Goal: Information Seeking & Learning: Learn about a topic

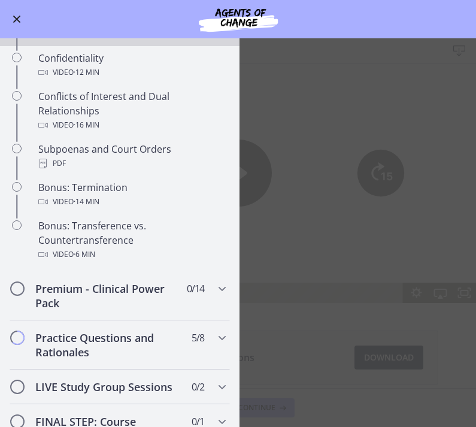
scroll to position [641, 0]
click at [90, 155] on div "Subpoenas and Court Orders PDF" at bounding box center [131, 155] width 187 height 29
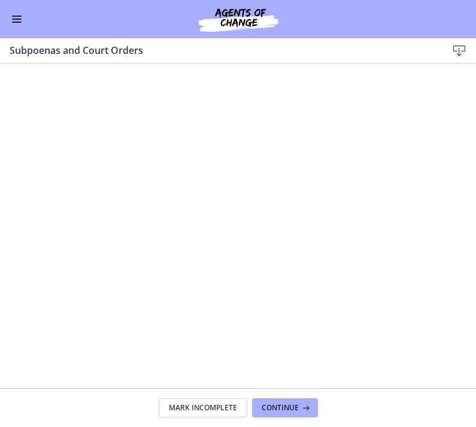
click at [263, 406] on span "Continue" at bounding box center [280, 408] width 37 height 10
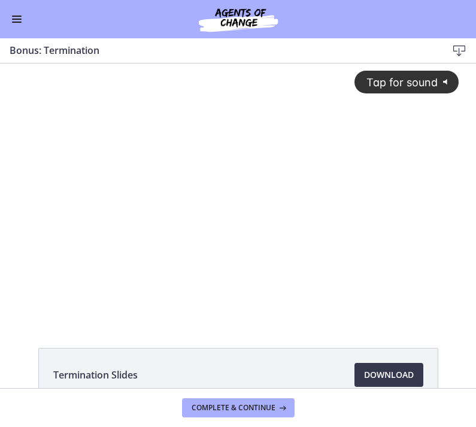
click at [15, 25] on button "Enable menu" at bounding box center [17, 19] width 14 height 14
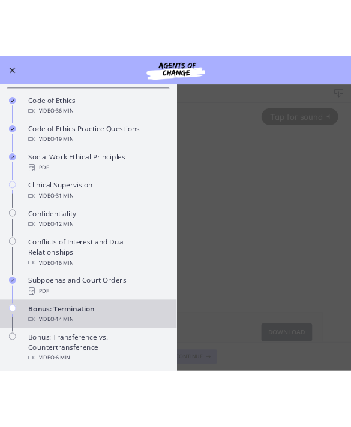
scroll to position [472, 0]
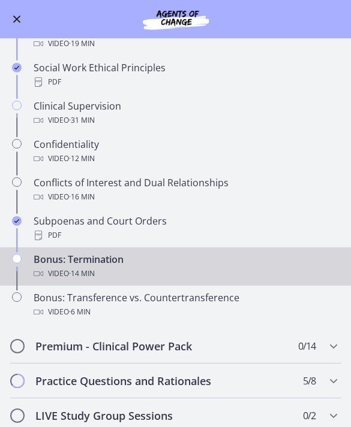
click at [95, 109] on div "Clinical Supervision Video · 31 min" at bounding box center [187, 113] width 307 height 29
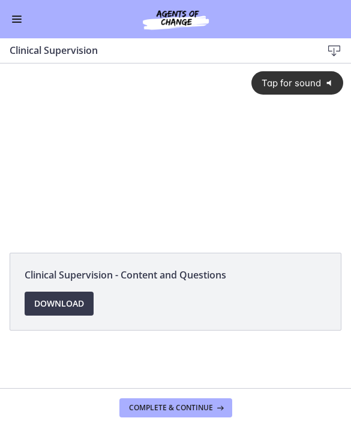
click at [110, 125] on div "Tap for sound @keyframes VOLUME_SMALL_WAVE_FLASH { 0% { opacity: 0; } 33% { opa…" at bounding box center [175, 142] width 351 height 156
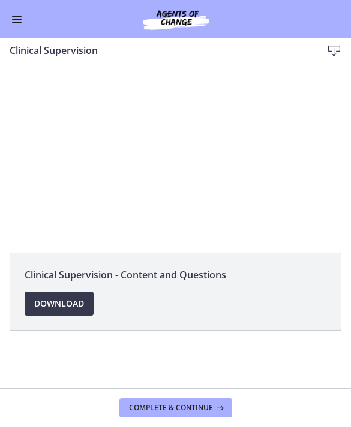
click at [131, 128] on div at bounding box center [175, 152] width 351 height 176
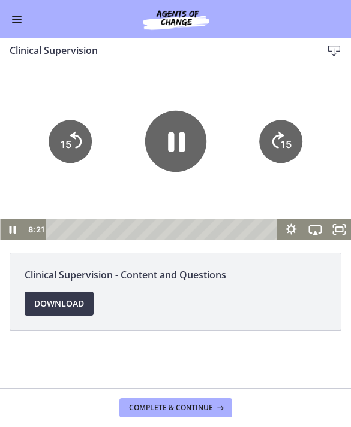
click at [159, 137] on icon "Pause" at bounding box center [174, 141] width 61 height 61
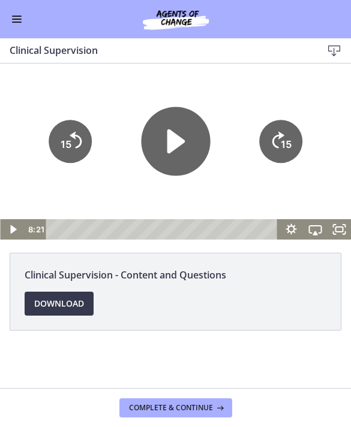
click at [171, 147] on icon "Play Video" at bounding box center [176, 141] width 18 height 25
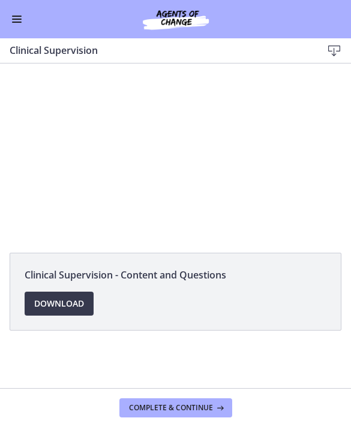
click at [303, 133] on div at bounding box center [175, 152] width 351 height 176
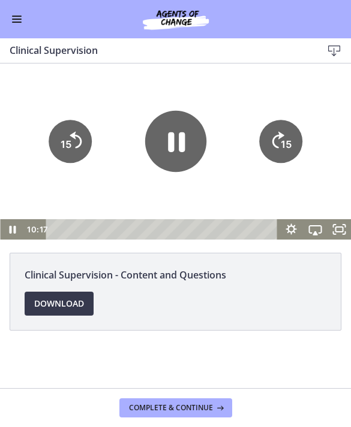
click at [321, 112] on div at bounding box center [175, 152] width 351 height 176
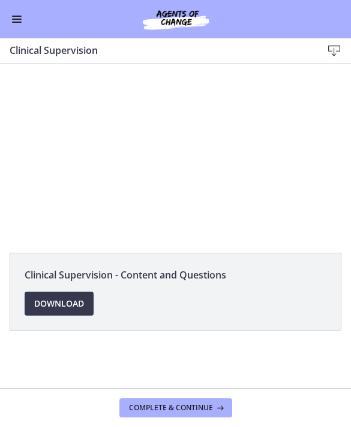
click at [88, 308] on link "Download Opens in a new window" at bounding box center [59, 304] width 69 height 24
click at [294, 154] on div at bounding box center [175, 152] width 351 height 176
click at [283, 179] on div at bounding box center [175, 152] width 351 height 176
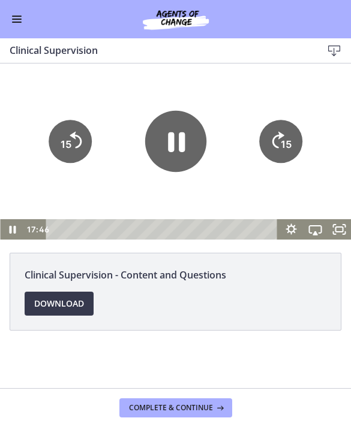
click at [309, 192] on div at bounding box center [175, 152] width 351 height 176
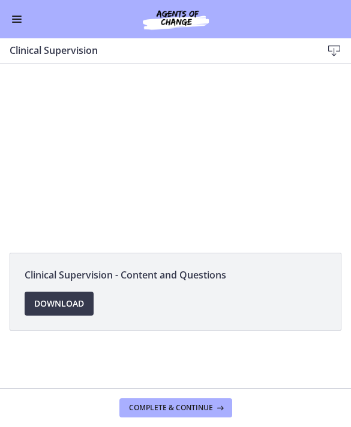
click at [153, 167] on div at bounding box center [175, 152] width 351 height 176
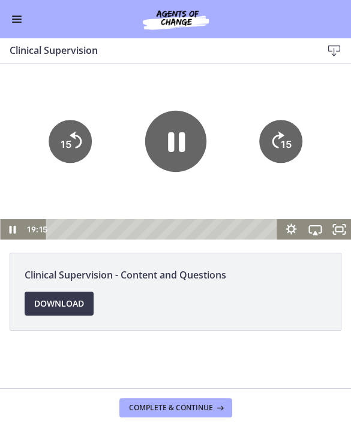
click at [175, 138] on icon "Pause" at bounding box center [174, 141] width 61 height 61
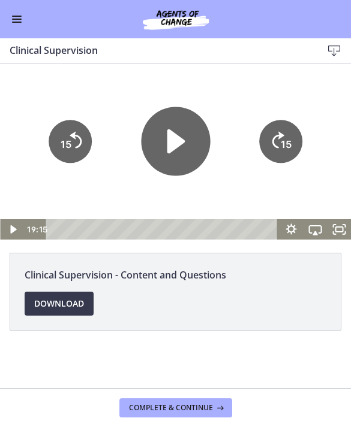
click at [161, 140] on icon "Play Video" at bounding box center [175, 141] width 69 height 69
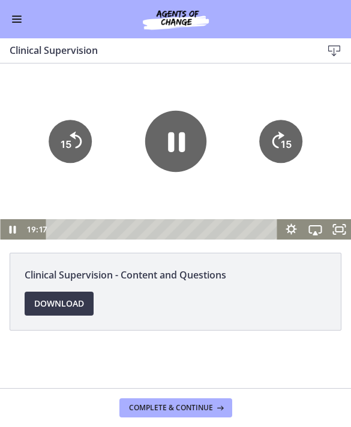
click at [92, 190] on div at bounding box center [175, 152] width 351 height 176
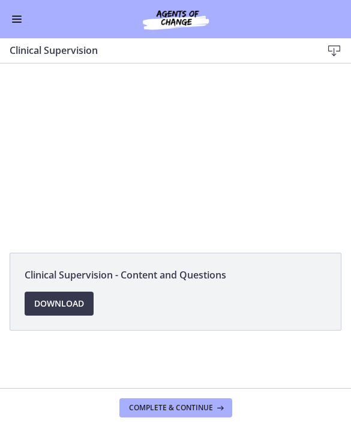
click at [297, 114] on div at bounding box center [175, 152] width 351 height 176
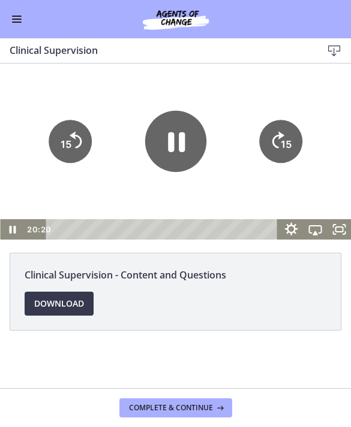
click at [295, 230] on icon "Show settings menu" at bounding box center [290, 230] width 29 height 25
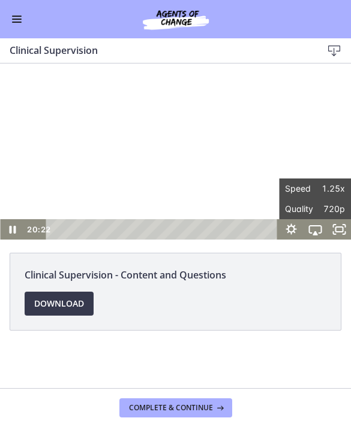
click at [323, 137] on div at bounding box center [175, 152] width 351 height 176
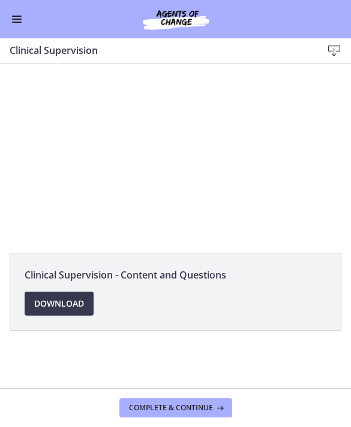
click at [209, 137] on div at bounding box center [175, 152] width 351 height 176
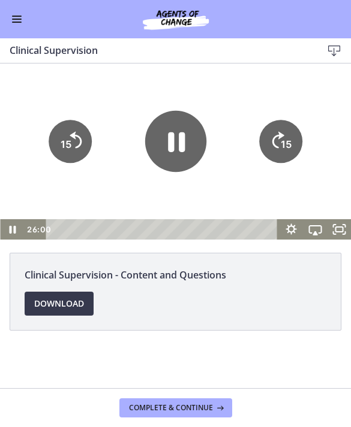
click at [189, 142] on icon "Pause" at bounding box center [174, 141] width 61 height 61
click at [227, 194] on div at bounding box center [175, 152] width 351 height 176
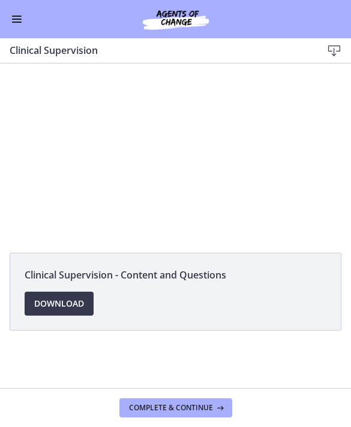
click at [212, 149] on div at bounding box center [175, 152] width 351 height 176
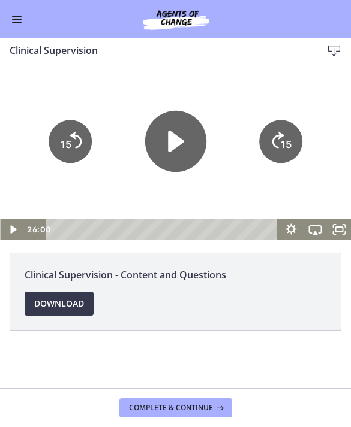
click at [177, 142] on icon "Play Video" at bounding box center [176, 142] width 16 height 22
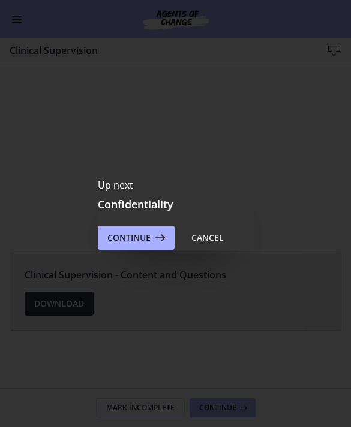
click at [152, 232] on icon at bounding box center [158, 238] width 17 height 14
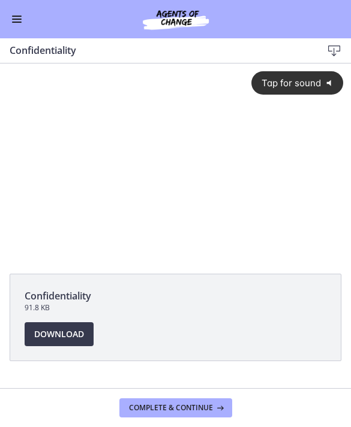
click at [306, 86] on span "Tap for sound" at bounding box center [286, 82] width 68 height 11
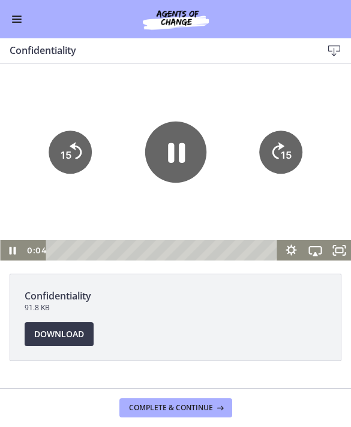
click at [292, 253] on icon "Show settings menu" at bounding box center [290, 250] width 11 height 11
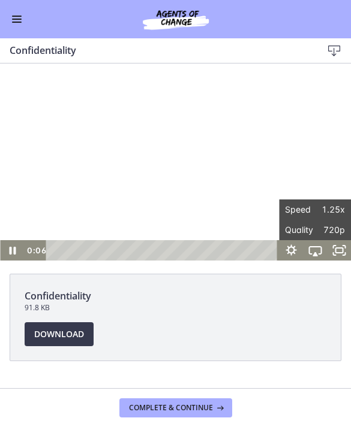
click at [309, 154] on div at bounding box center [175, 162] width 351 height 197
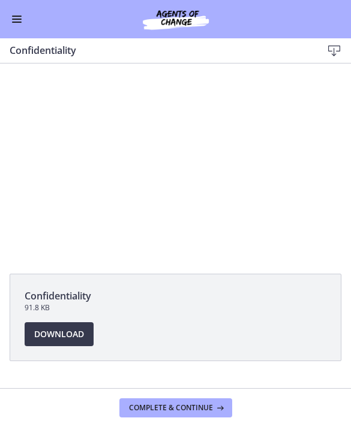
click at [81, 338] on span "Download Opens in a new window" at bounding box center [59, 334] width 50 height 14
click at [22, 18] on button "Enable menu" at bounding box center [17, 19] width 14 height 14
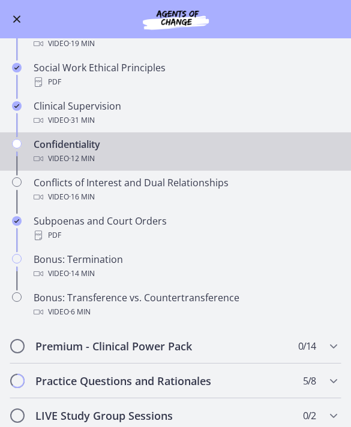
click at [30, 14] on div "Go to Dashboard" at bounding box center [175, 19] width 351 height 38
click at [23, 22] on button "Enable menu" at bounding box center [17, 19] width 14 height 14
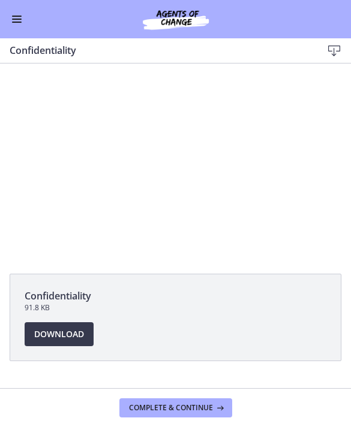
click at [298, 117] on div at bounding box center [175, 162] width 351 height 197
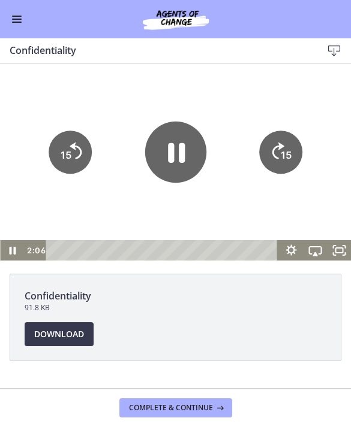
click at [300, 105] on div at bounding box center [175, 162] width 351 height 197
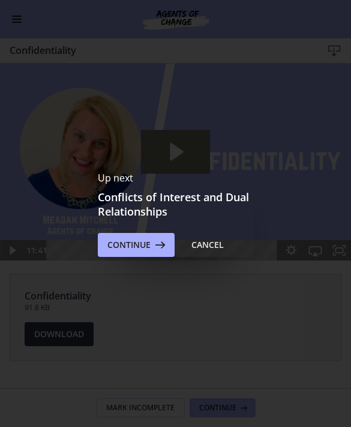
click at [133, 240] on span "Continue" at bounding box center [128, 245] width 43 height 14
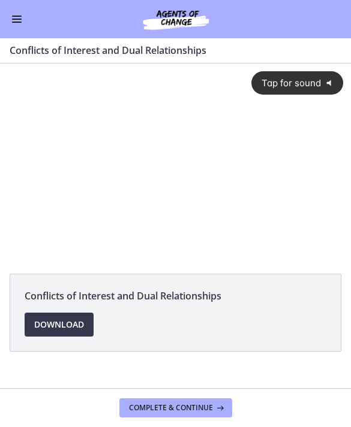
click at [279, 71] on button "Tap for sound @keyframes VOLUME_SMALL_WAVE_FLASH { 0% { opacity: 0; } 33% { opa…" at bounding box center [297, 82] width 92 height 23
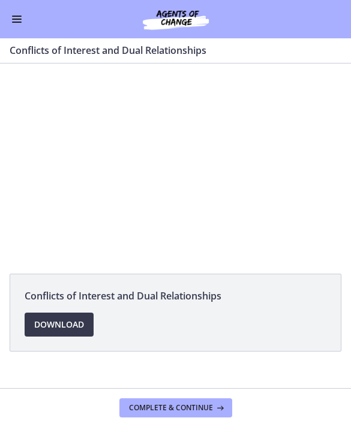
click at [76, 159] on div at bounding box center [175, 162] width 351 height 197
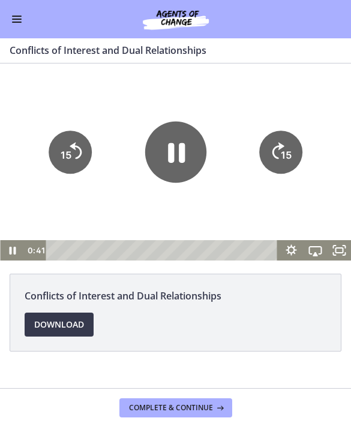
click at [62, 132] on icon "15" at bounding box center [70, 152] width 43 height 43
click at [62, 131] on icon "15" at bounding box center [70, 152] width 43 height 43
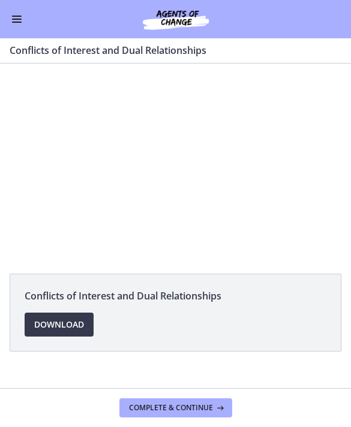
click at [263, 128] on div at bounding box center [175, 162] width 351 height 197
click at [79, 314] on link "Download Opens in a new window" at bounding box center [59, 325] width 69 height 24
click at [144, 128] on div at bounding box center [175, 162] width 351 height 197
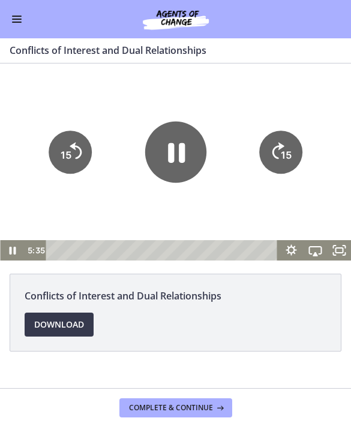
click at [171, 153] on icon "Pause" at bounding box center [176, 153] width 17 height 20
click at [177, 138] on icon "Play Video" at bounding box center [174, 151] width 61 height 61
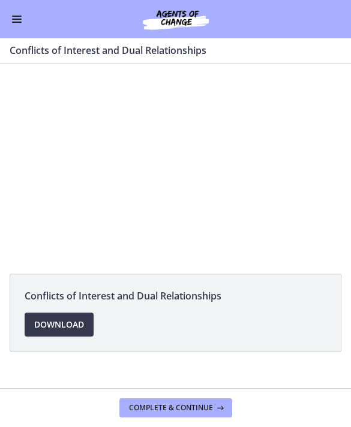
click at [156, 159] on div at bounding box center [175, 162] width 351 height 197
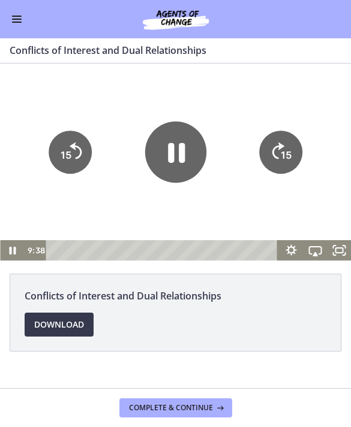
click at [70, 147] on icon "15" at bounding box center [70, 152] width 43 height 43
click at [171, 144] on icon "Pause" at bounding box center [176, 153] width 17 height 20
click at [180, 140] on icon "Play Video" at bounding box center [174, 151] width 61 height 61
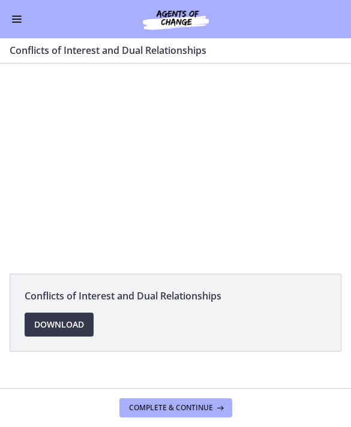
click at [213, 177] on div at bounding box center [175, 162] width 351 height 197
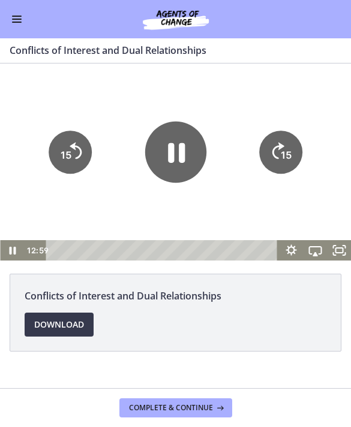
click at [185, 149] on icon "Pause" at bounding box center [176, 153] width 17 height 20
click at [280, 88] on div at bounding box center [175, 162] width 351 height 197
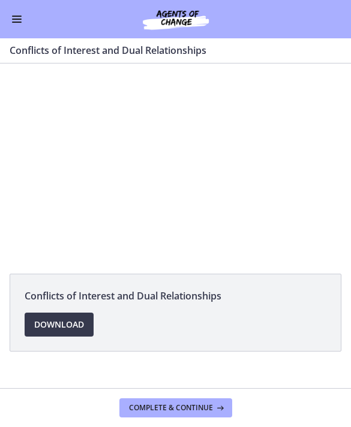
click at [187, 199] on div at bounding box center [175, 162] width 351 height 197
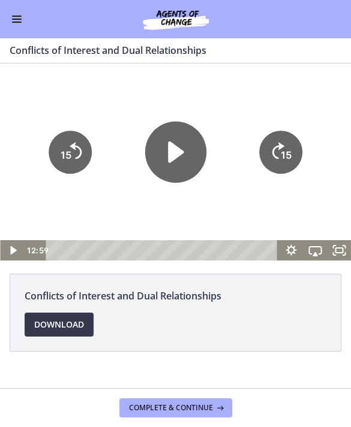
click at [179, 162] on icon "Play Video" at bounding box center [174, 151] width 61 height 61
click at [247, 113] on div at bounding box center [175, 162] width 351 height 197
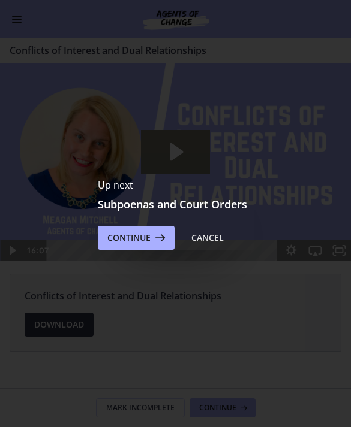
click at [140, 231] on span "Continue" at bounding box center [128, 238] width 43 height 14
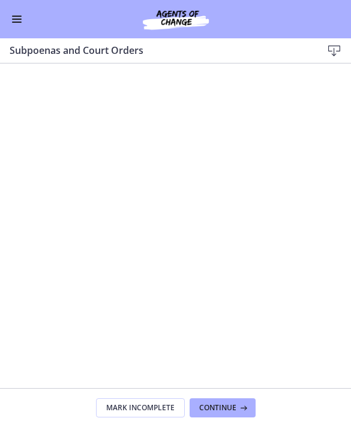
click at [222, 407] on span "Continue" at bounding box center [217, 408] width 37 height 10
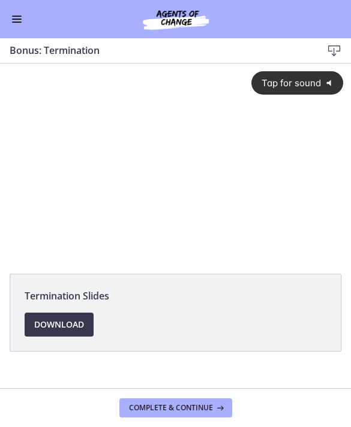
click at [23, 24] on button "Enable menu" at bounding box center [17, 19] width 14 height 14
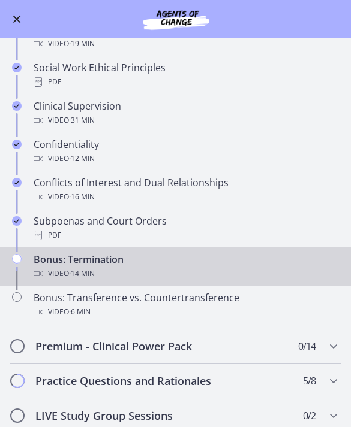
click at [22, 20] on button "Enable menu" at bounding box center [17, 19] width 14 height 14
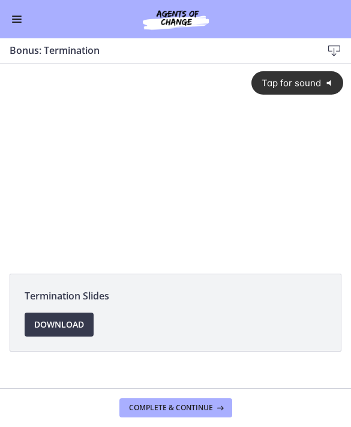
click at [316, 82] on span "Tap for sound" at bounding box center [286, 82] width 68 height 11
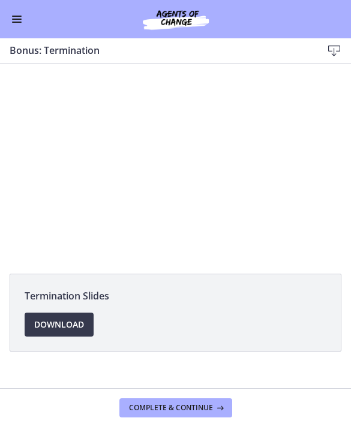
click at [23, 22] on button "Enable menu" at bounding box center [17, 19] width 14 height 14
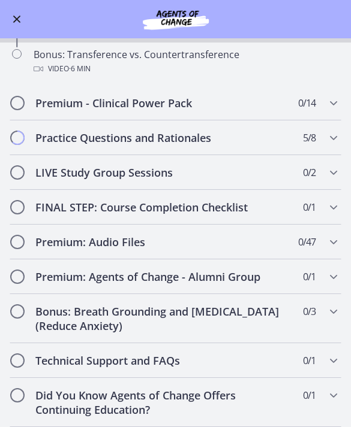
scroll to position [716, 0]
click at [18, 22] on button "Enable menu" at bounding box center [17, 19] width 14 height 14
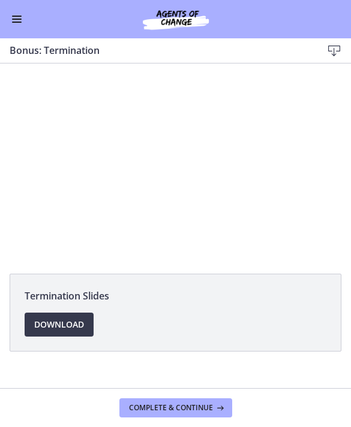
click at [214, 147] on div at bounding box center [175, 162] width 351 height 197
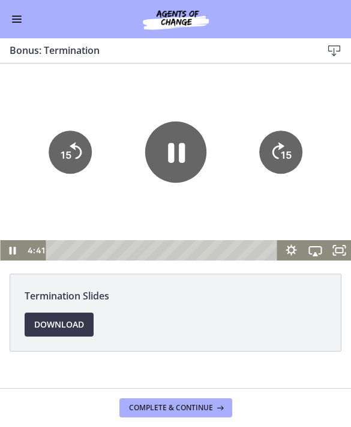
click at [236, 183] on div at bounding box center [175, 162] width 351 height 197
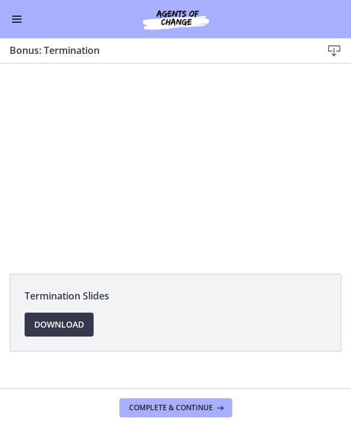
click at [191, 166] on div at bounding box center [175, 162] width 351 height 197
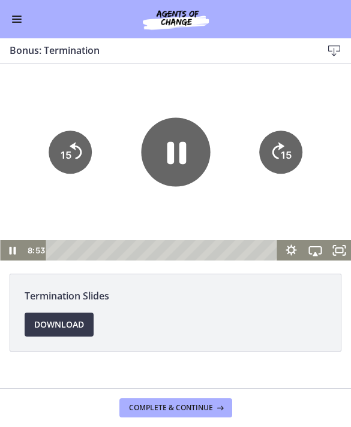
click at [180, 155] on icon "Pause" at bounding box center [176, 152] width 19 height 22
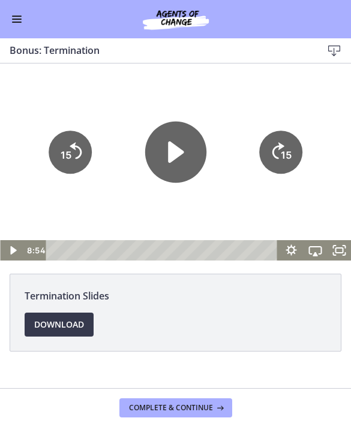
click at [161, 210] on div at bounding box center [175, 162] width 351 height 197
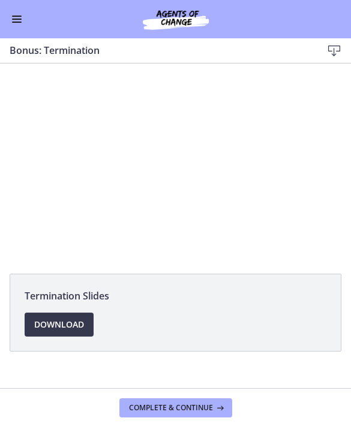
click at [226, 171] on div at bounding box center [175, 162] width 351 height 197
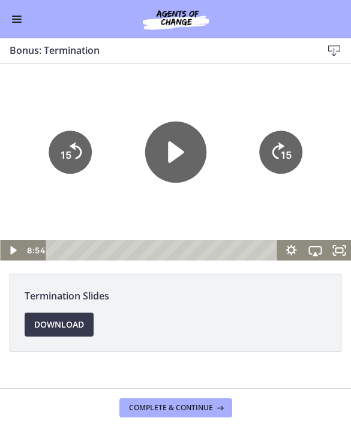
click at [234, 123] on div at bounding box center [175, 162] width 351 height 197
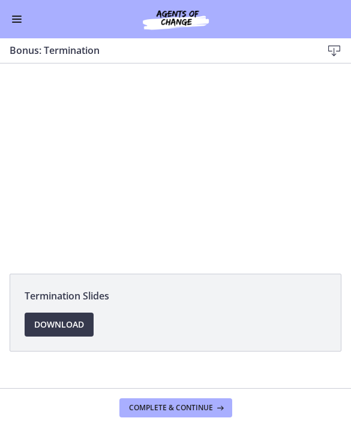
click at [221, 176] on div at bounding box center [175, 162] width 351 height 197
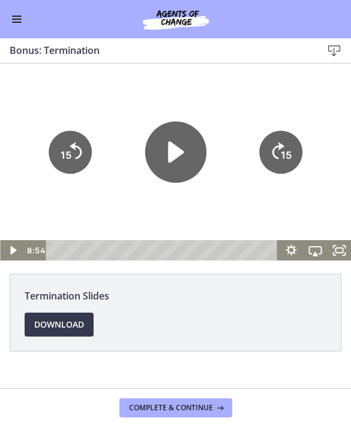
click at [250, 210] on div at bounding box center [175, 162] width 351 height 197
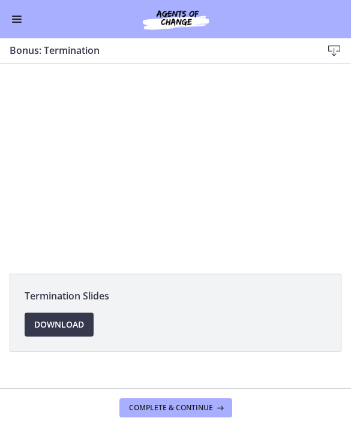
scroll to position [716, 0]
click at [216, 183] on div at bounding box center [175, 162] width 351 height 197
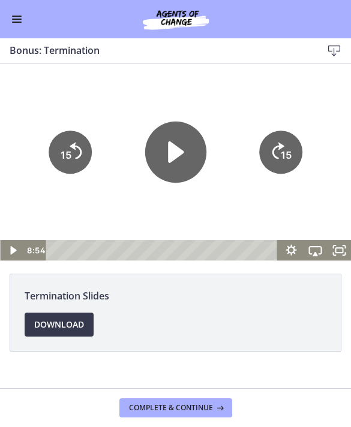
click at [184, 159] on icon "Play Video" at bounding box center [174, 151] width 61 height 61
click at [232, 95] on div at bounding box center [175, 162] width 351 height 197
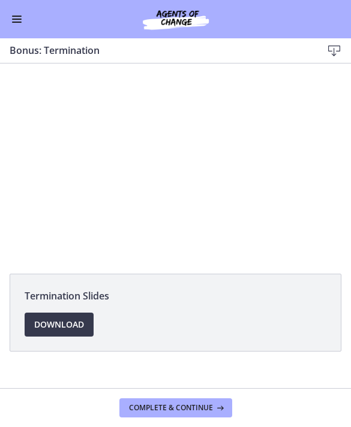
click at [303, 126] on div at bounding box center [175, 162] width 351 height 197
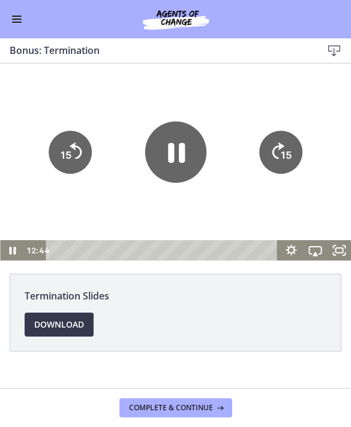
click at [290, 86] on div at bounding box center [175, 162] width 351 height 197
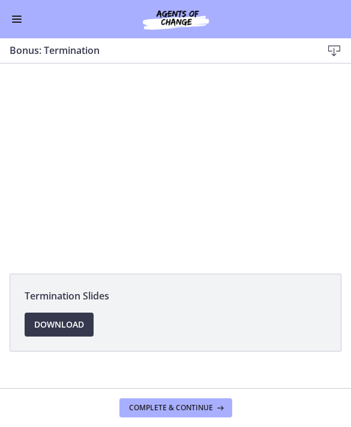
click at [180, 403] on span "Complete & continue" at bounding box center [171, 408] width 84 height 10
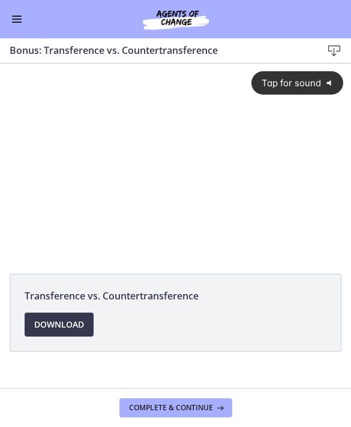
click at [310, 86] on span "Tap for sound" at bounding box center [286, 82] width 68 height 11
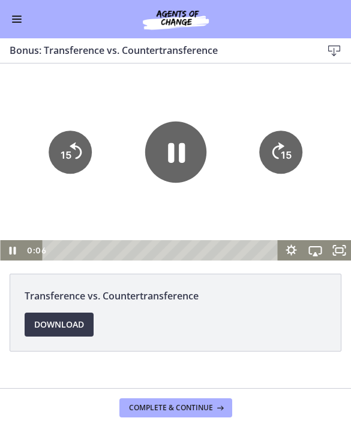
click at [22, 20] on button "Enable menu" at bounding box center [17, 19] width 14 height 14
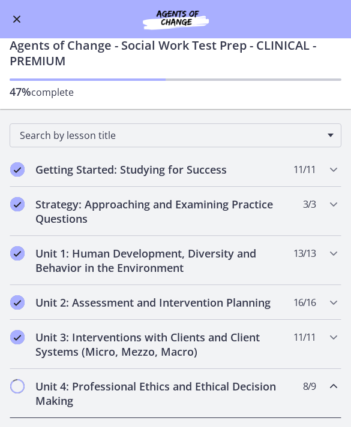
scroll to position [36, 0]
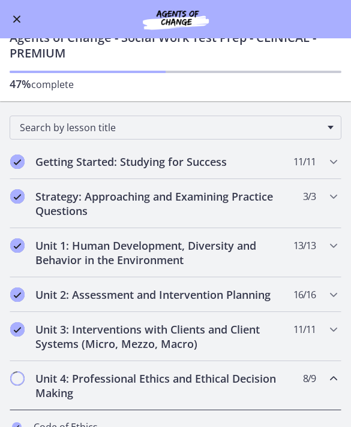
click at [17, 17] on button "Enable menu" at bounding box center [17, 19] width 14 height 14
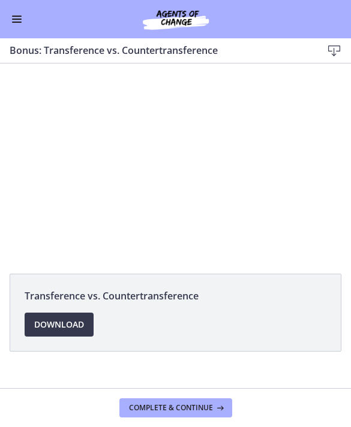
click at [265, 156] on div at bounding box center [175, 162] width 351 height 197
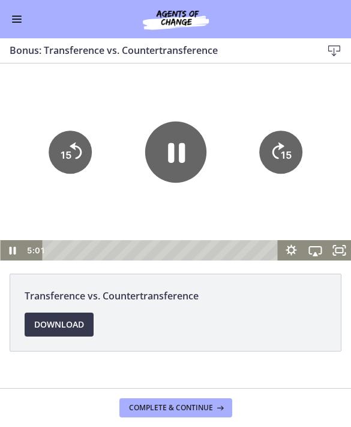
click at [232, 219] on div at bounding box center [175, 162] width 351 height 197
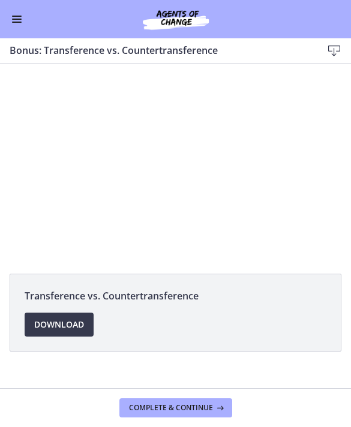
click at [312, 108] on div at bounding box center [175, 162] width 351 height 197
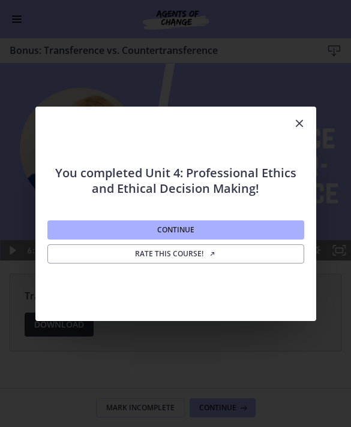
scroll to position [0, 0]
click at [204, 229] on button "Continue" at bounding box center [175, 230] width 256 height 19
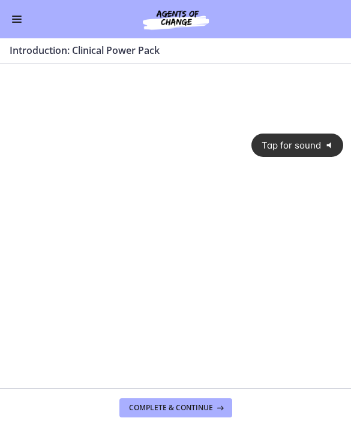
click at [302, 141] on span "Tap for sound" at bounding box center [286, 145] width 68 height 11
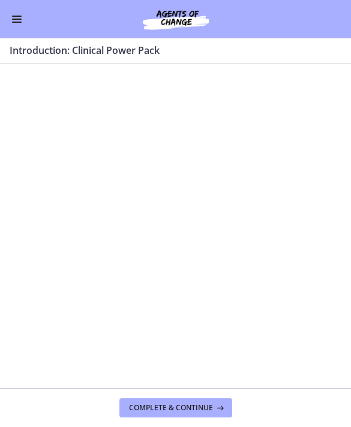
click at [225, 280] on div at bounding box center [175, 224] width 351 height 197
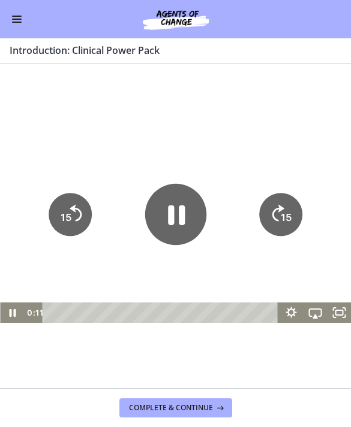
click at [186, 215] on icon "Pause" at bounding box center [174, 213] width 61 height 61
click at [155, 284] on div at bounding box center [175, 224] width 351 height 197
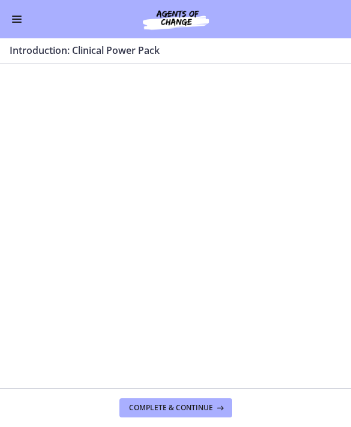
click at [23, 13] on button "Enable menu" at bounding box center [17, 19] width 14 height 14
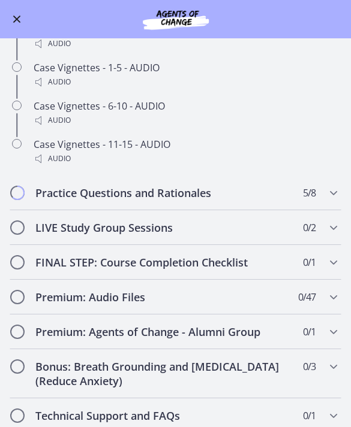
scroll to position [856, 0]
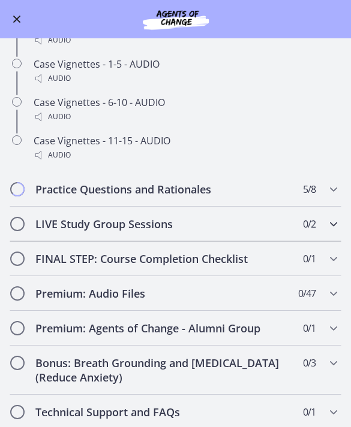
click at [298, 227] on div "LIVE Study Group Sessions 0 / 2 Completed" at bounding box center [175, 224] width 331 height 35
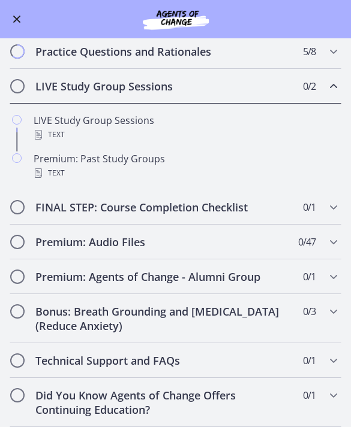
scroll to position [447, 0]
click at [141, 135] on div "Text" at bounding box center [187, 135] width 307 height 14
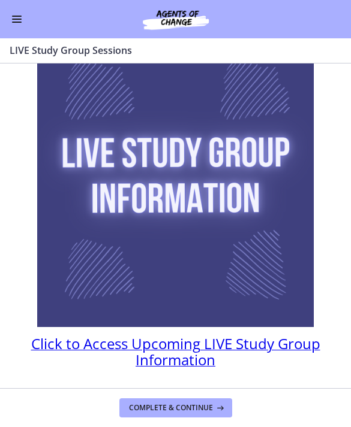
scroll to position [74, 0]
click at [193, 356] on span "Click to Access Upcoming LIVE Study Group Information" at bounding box center [175, 352] width 289 height 36
click at [30, 19] on div "Go to Dashboard" at bounding box center [175, 19] width 351 height 38
click at [22, 25] on button "Enable menu" at bounding box center [17, 19] width 14 height 14
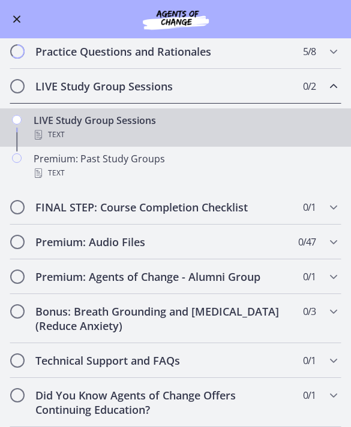
scroll to position [447, 0]
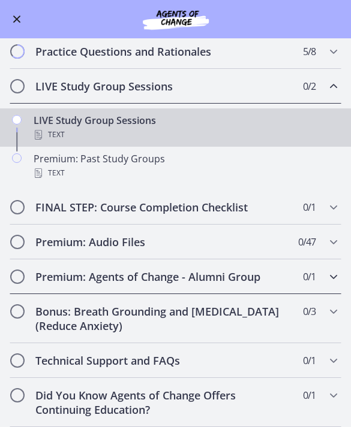
click at [268, 282] on h2 "Premium: Agents of Change - Alumni Group" at bounding box center [163, 277] width 257 height 14
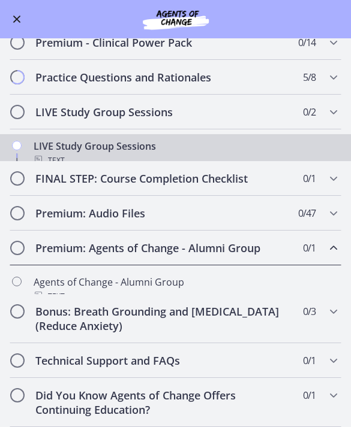
scroll to position [409, 0]
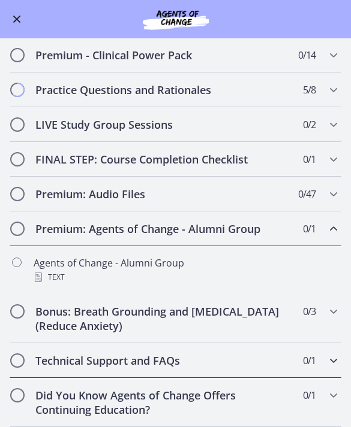
click at [323, 361] on div "Technical Support and FAQs 0 / 1 Completed" at bounding box center [175, 360] width 331 height 35
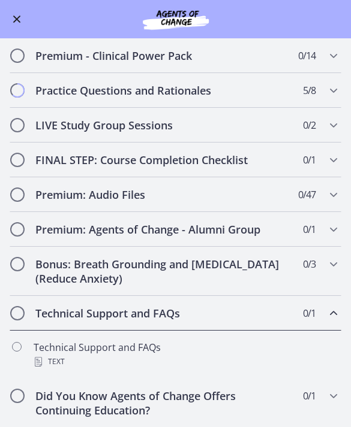
click at [253, 353] on div "Technical Support and FAQs Text" at bounding box center [187, 354] width 307 height 29
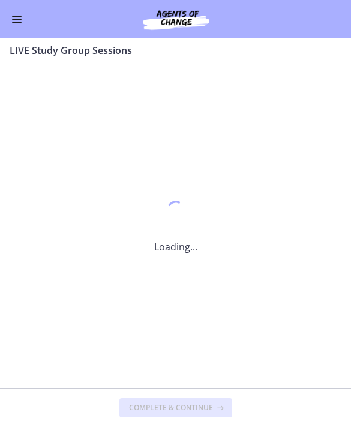
scroll to position [0, 0]
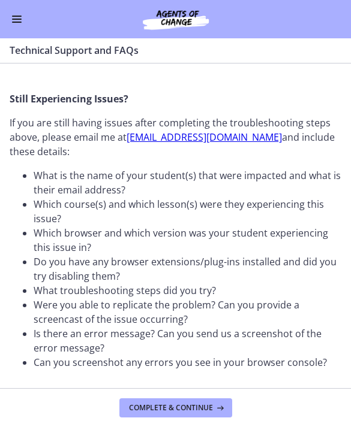
scroll to position [342, 0]
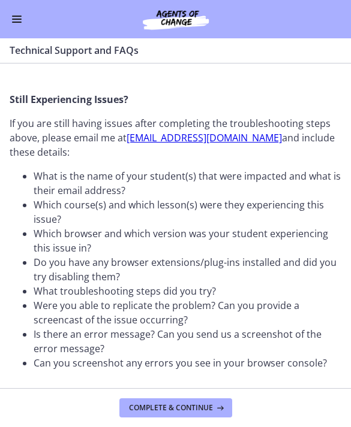
click at [186, 403] on span "Complete & continue" at bounding box center [171, 408] width 84 height 10
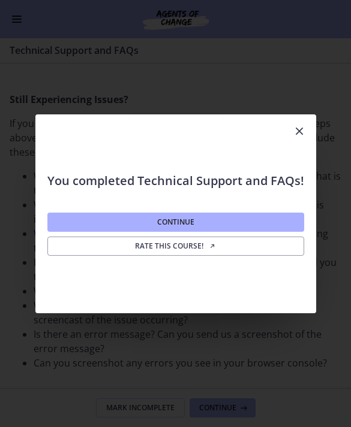
click at [303, 133] on icon "Close" at bounding box center [299, 131] width 14 height 14
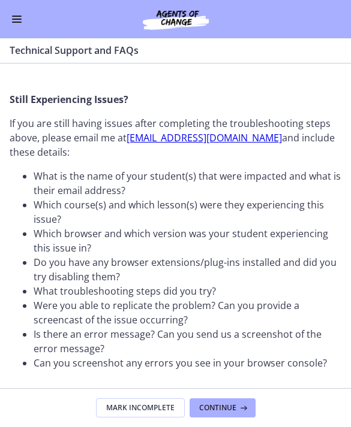
click at [22, 8] on div "Go to Dashboard" at bounding box center [175, 19] width 351 height 38
click at [21, 25] on button "Enable menu" at bounding box center [17, 19] width 14 height 14
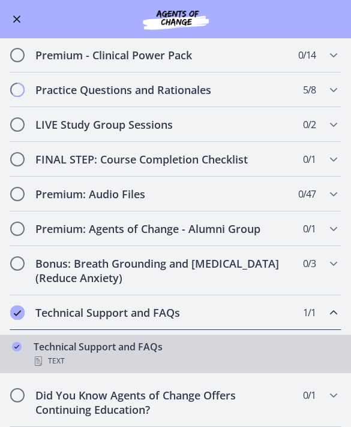
scroll to position [409, 0]
click at [200, 409] on h2 "Did You Know Agents of Change Offers Continuing Education?" at bounding box center [163, 402] width 257 height 29
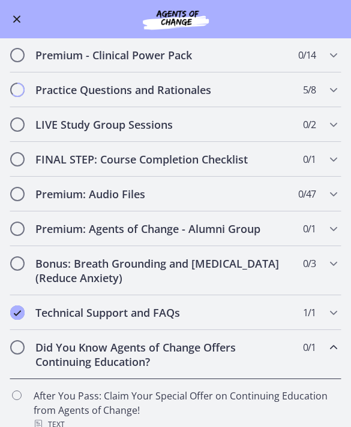
click at [200, 410] on div "After You Pass: Claim Your Special Offer on Continuing Education from Agents of…" at bounding box center [187, 410] width 307 height 43
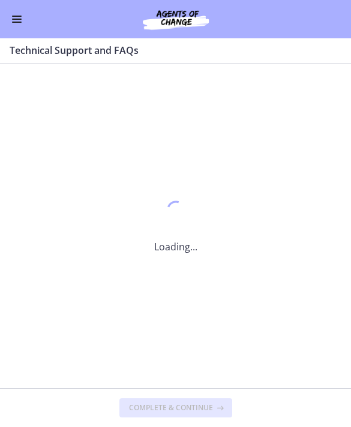
scroll to position [0, 0]
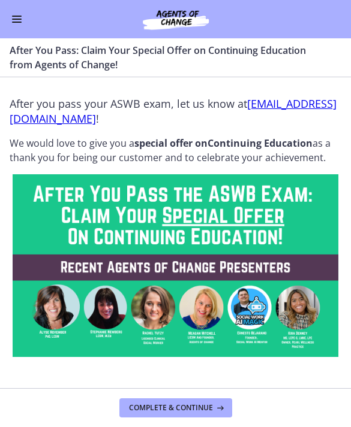
click at [22, 14] on button "Enable menu" at bounding box center [17, 19] width 14 height 14
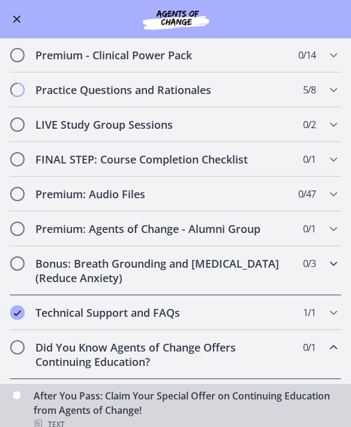
click at [327, 277] on div "Bonus: Breath Grounding and Guided Imagery (Reduce Anxiety) 0 / 3 Completed" at bounding box center [175, 270] width 331 height 49
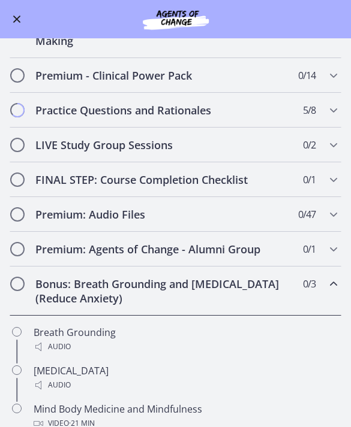
scroll to position [385, 0]
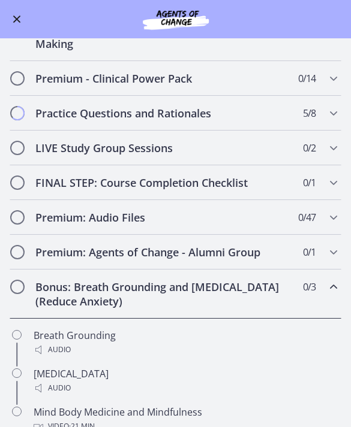
click at [306, 289] on span "0 / 3 Completed" at bounding box center [309, 287] width 13 height 14
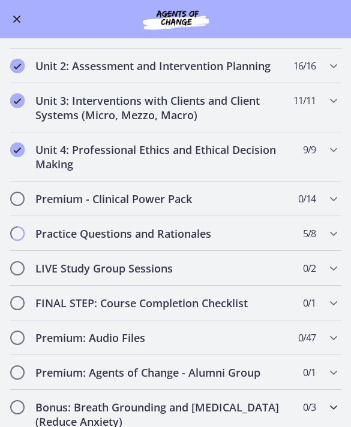
scroll to position [267, 0]
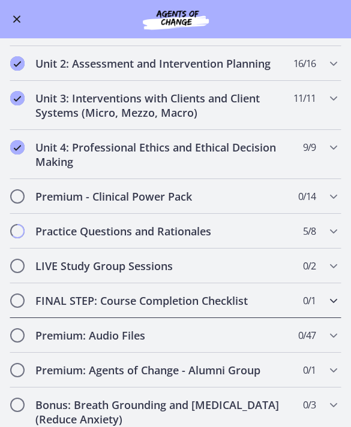
click at [298, 301] on div "FINAL STEP: Course Completion Checklist 0 / 1 Completed" at bounding box center [175, 300] width 331 height 35
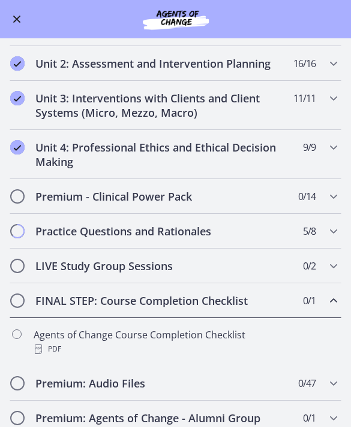
click at [253, 342] on div "Agents of Change Course Completion Checklist PDF" at bounding box center [187, 342] width 307 height 29
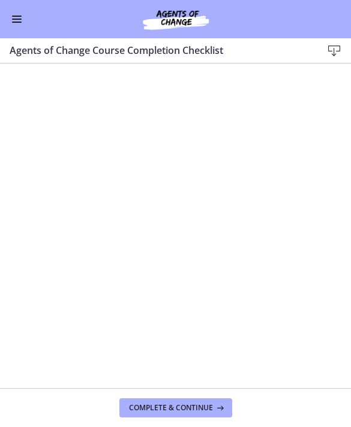
click at [16, 20] on button "Enable menu" at bounding box center [17, 19] width 14 height 14
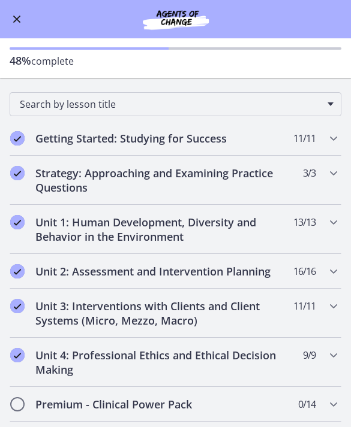
scroll to position [62, 0]
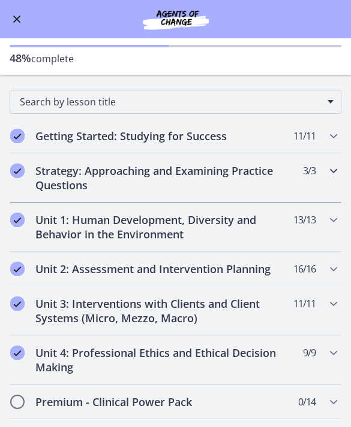
click at [289, 183] on h2 "Strategy: Approaching and Examining Practice Questions" at bounding box center [163, 178] width 257 height 29
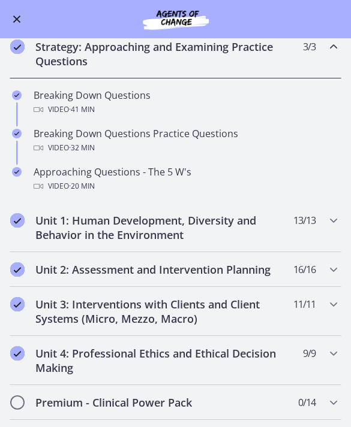
scroll to position [187, 0]
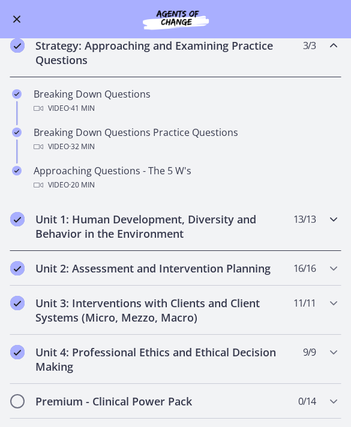
click at [264, 234] on h2 "Unit 1: Human Development, Diversity and Behavior in the Environment" at bounding box center [163, 226] width 257 height 29
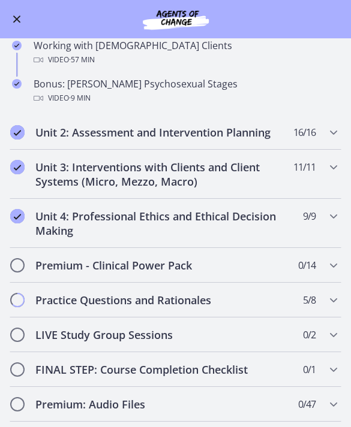
scroll to position [735, 0]
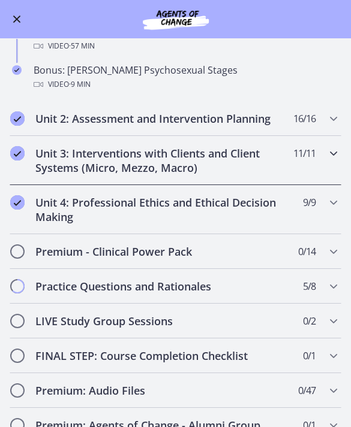
click at [269, 146] on h2 "Unit 3: Interventions with Clients and Client Systems (Micro, Mezzo, Macro)" at bounding box center [163, 160] width 257 height 29
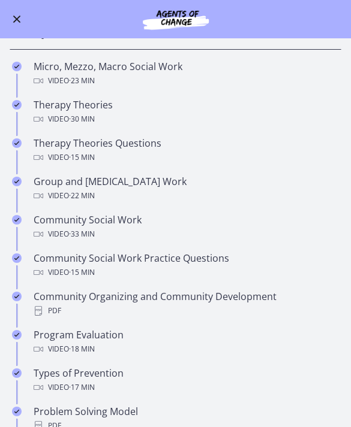
scroll to position [347, 0]
click at [228, 183] on div "Group and Family Therapy Work Video · 22 min" at bounding box center [187, 189] width 307 height 29
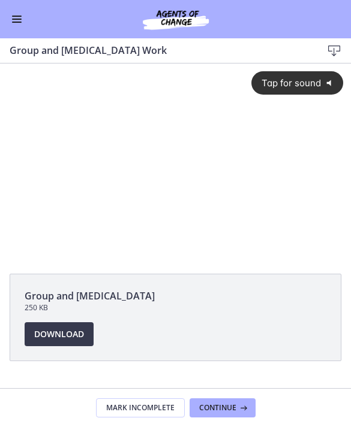
click at [80, 333] on span "Download Opens in a new window" at bounding box center [59, 334] width 50 height 14
click at [14, 25] on button "Enable menu" at bounding box center [17, 19] width 14 height 14
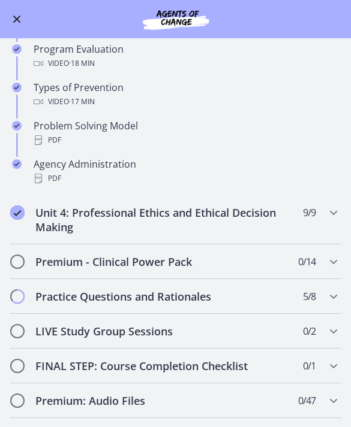
scroll to position [636, 0]
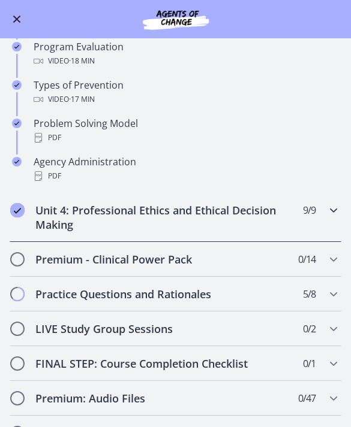
click at [314, 221] on div "Unit 4: Professional Ethics and Ethical Decision Making 9 / 9 Completed" at bounding box center [175, 217] width 331 height 49
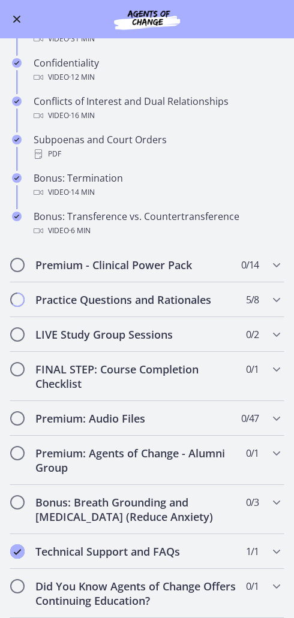
scroll to position [568, 0]
click at [85, 268] on h2 "Premium - Clinical Power Pack" at bounding box center [135, 265] width 200 height 14
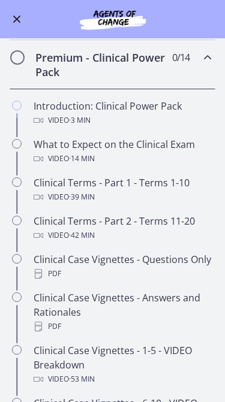
scroll to position [512, 0]
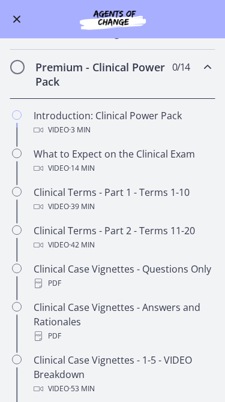
click at [174, 114] on div "Introduction: Clinical Power Pack Video · 3 min" at bounding box center [125, 122] width 182 height 29
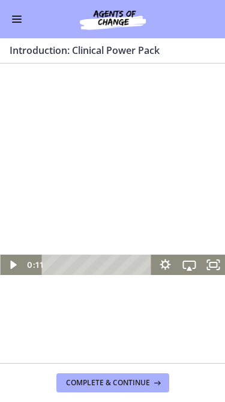
click at [13, 270] on icon "Play Video" at bounding box center [13, 265] width 24 height 20
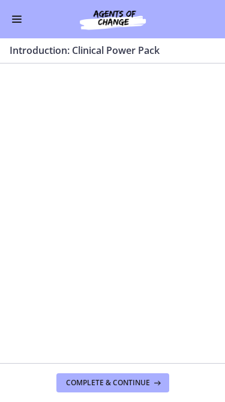
click at [78, 168] on div at bounding box center [112, 212] width 225 height 126
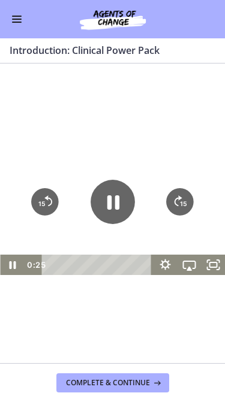
click at [108, 191] on icon "Pause" at bounding box center [112, 202] width 44 height 44
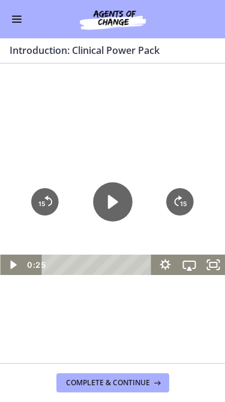
click at [119, 201] on icon "Play Video" at bounding box center [113, 202] width 40 height 40
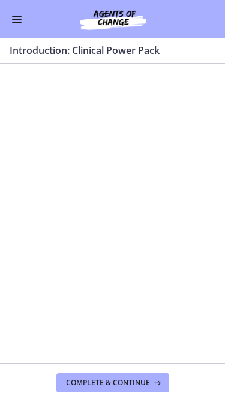
click at [164, 251] on div at bounding box center [112, 212] width 225 height 126
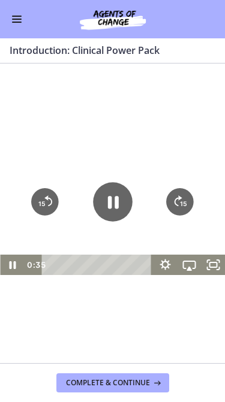
click at [164, 240] on div at bounding box center [112, 212] width 225 height 126
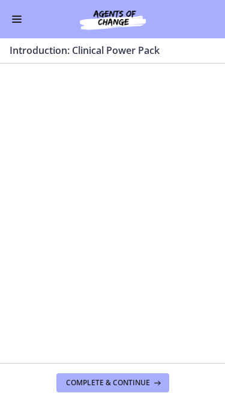
click at [189, 92] on div "Tap for sound @keyframes VOLUME_SMALL_WAVE_FLASH { 0% { opacity: 0; } 33% { opa…" at bounding box center [112, 212] width 225 height 297
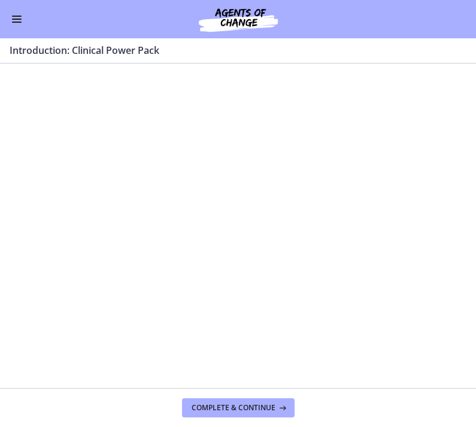
click at [350, 274] on div at bounding box center [238, 212] width 476 height 268
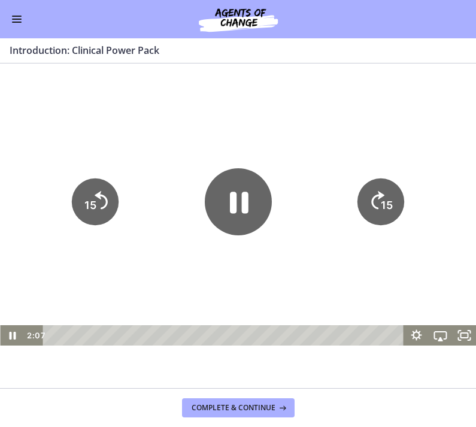
click at [350, 288] on div at bounding box center [238, 212] width 476 height 268
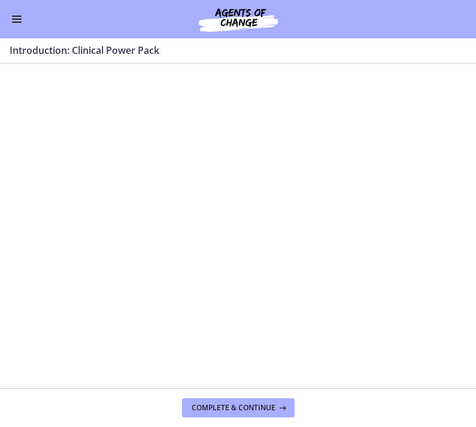
click at [350, 299] on div at bounding box center [238, 212] width 476 height 268
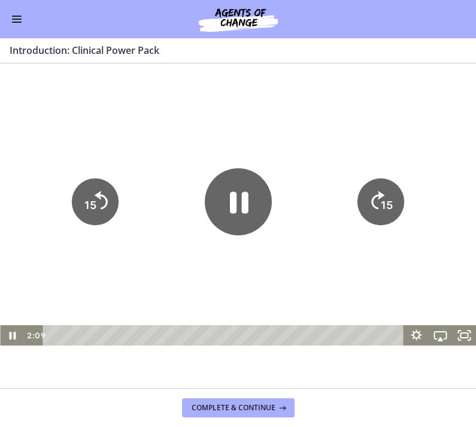
click at [350, 334] on icon "Show settings menu" at bounding box center [417, 335] width 24 height 20
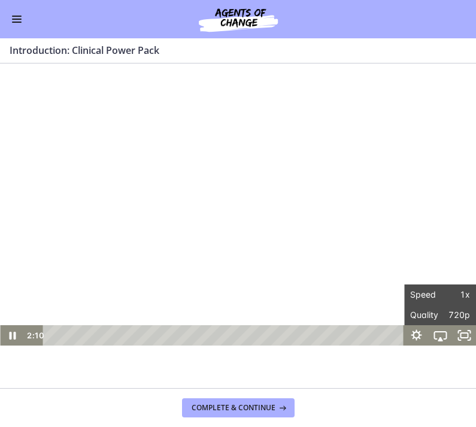
click at [350, 263] on div at bounding box center [238, 212] width 476 height 268
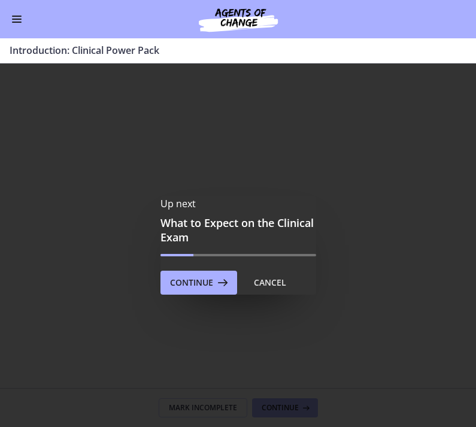
click at [221, 286] on icon at bounding box center [221, 283] width 17 height 14
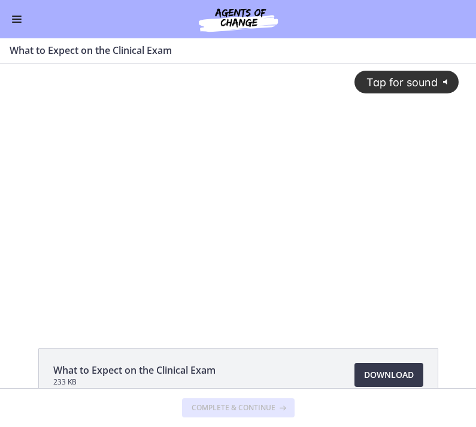
click at [350, 280] on div "Tap for sound @keyframes VOLUME_SMALL_WAVE_FLASH { 0% { opacity: 0; } 33% { opa…" at bounding box center [238, 182] width 457 height 237
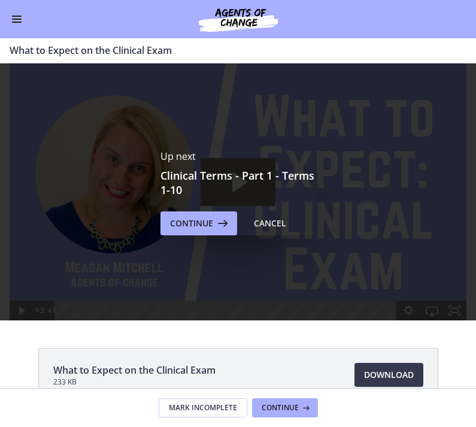
click at [283, 221] on div "Cancel" at bounding box center [270, 223] width 32 height 14
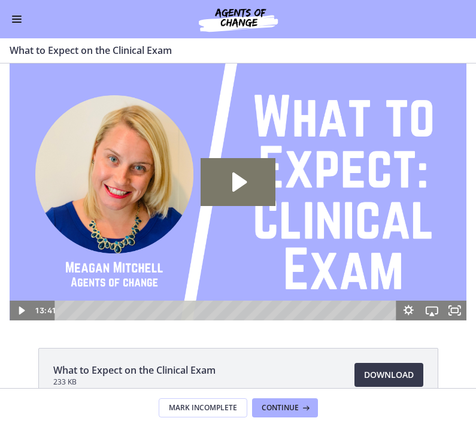
click at [23, 15] on button "Enable menu" at bounding box center [17, 19] width 14 height 14
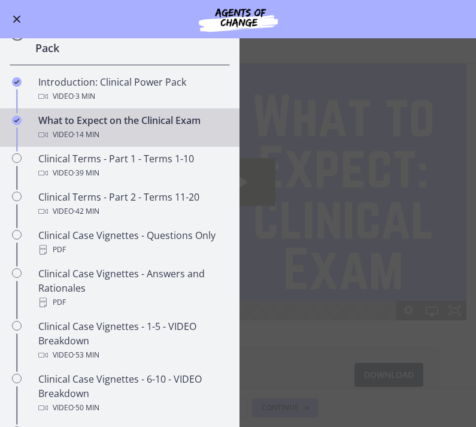
click at [185, 129] on div "Video · 14 min" at bounding box center [131, 135] width 187 height 14
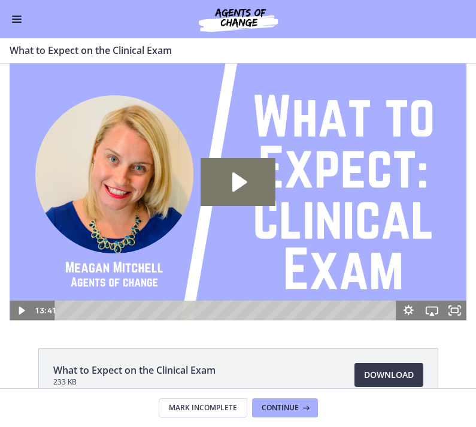
click at [242, 183] on icon "Play Video: ccjn1u33vq49vff5aebg.mp4" at bounding box center [240, 182] width 14 height 19
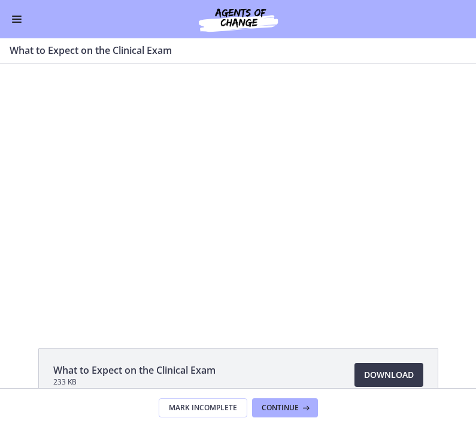
click at [350, 119] on div at bounding box center [238, 192] width 457 height 257
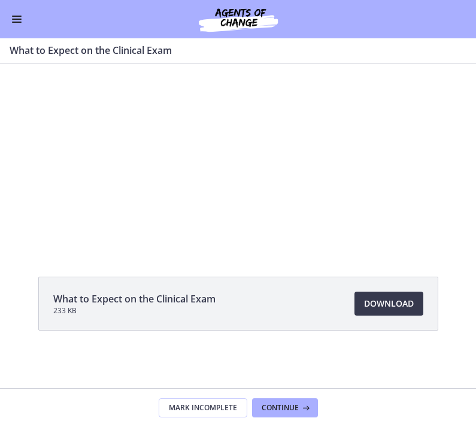
scroll to position [71, 0]
click at [350, 303] on span "Download Opens in a new window" at bounding box center [389, 304] width 50 height 14
click at [233, 111] on div at bounding box center [238, 120] width 457 height 257
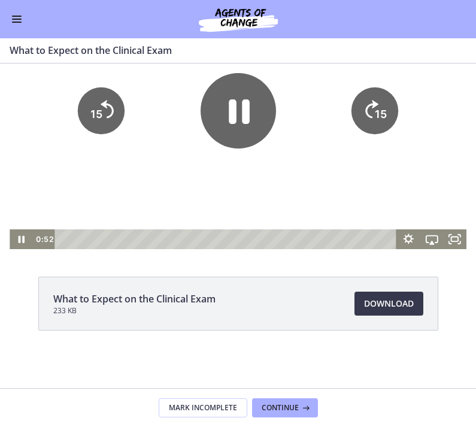
click at [249, 114] on icon "Pause" at bounding box center [239, 111] width 21 height 25
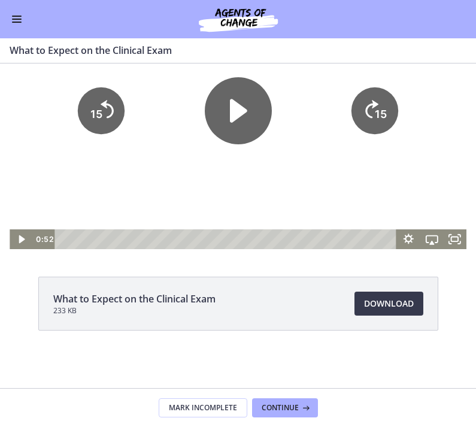
click at [239, 112] on icon "Play Video" at bounding box center [238, 110] width 17 height 23
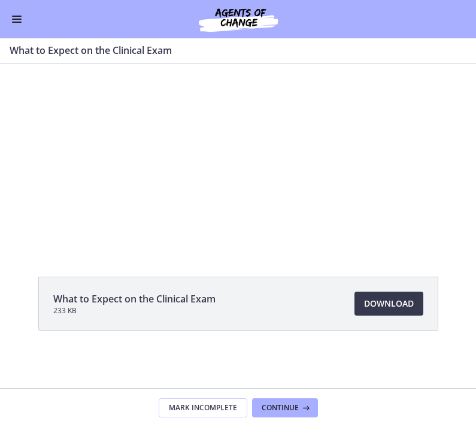
click at [183, 118] on div at bounding box center [238, 120] width 457 height 257
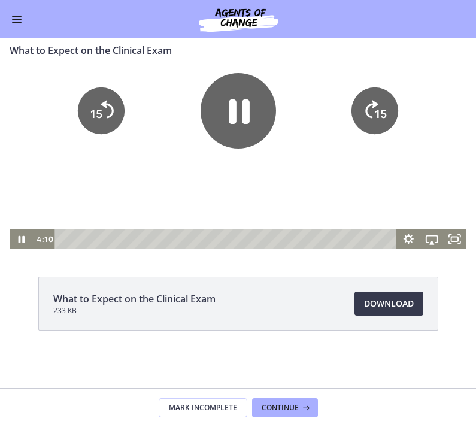
click at [228, 114] on icon "Pause" at bounding box center [239, 111] width 76 height 76
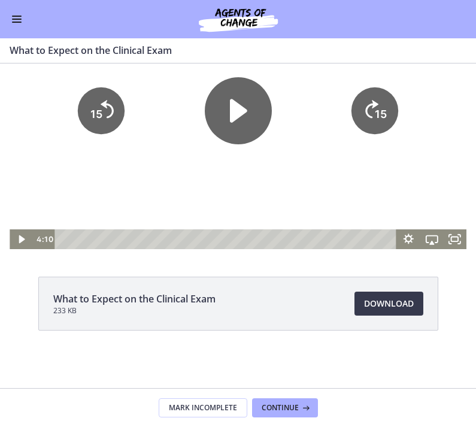
click at [233, 118] on icon "Play Video" at bounding box center [238, 110] width 17 height 23
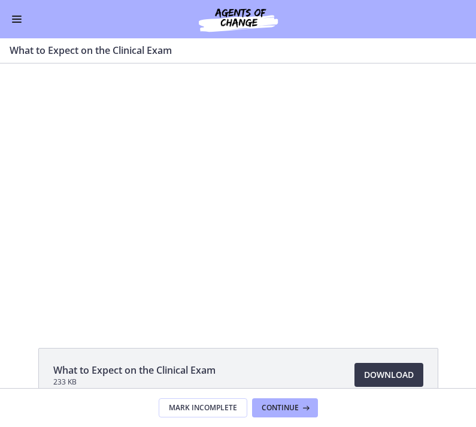
scroll to position [0, 0]
click at [333, 266] on div at bounding box center [238, 192] width 457 height 257
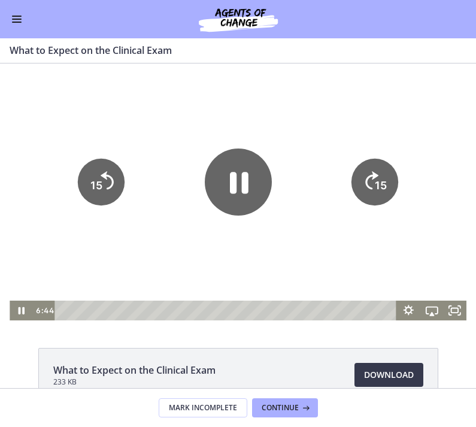
click at [257, 197] on icon "Pause" at bounding box center [238, 182] width 67 height 67
click at [221, 187] on icon "Play Video" at bounding box center [238, 182] width 67 height 67
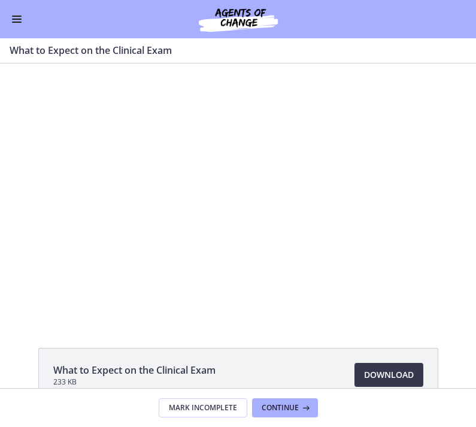
click at [350, 213] on div at bounding box center [238, 192] width 457 height 257
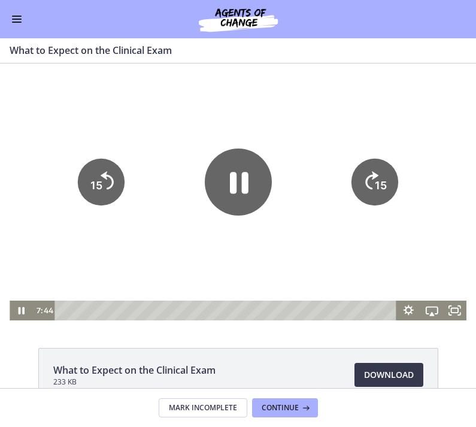
click at [350, 262] on div at bounding box center [238, 192] width 457 height 257
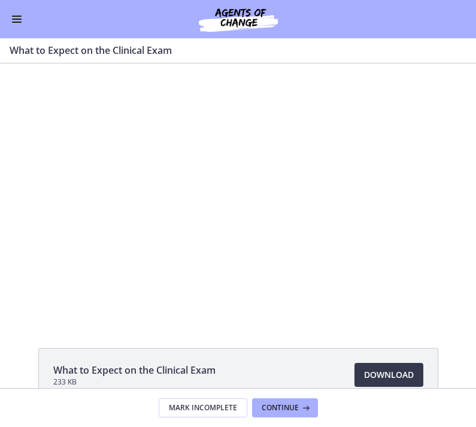
click at [350, 117] on div at bounding box center [238, 192] width 457 height 257
click at [350, 251] on div at bounding box center [238, 192] width 457 height 257
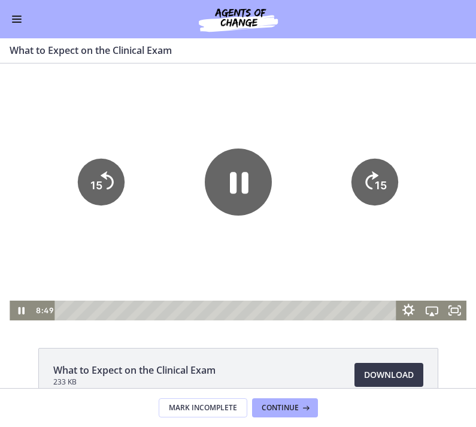
click at [350, 313] on icon "Show settings menu" at bounding box center [410, 311] width 28 height 24
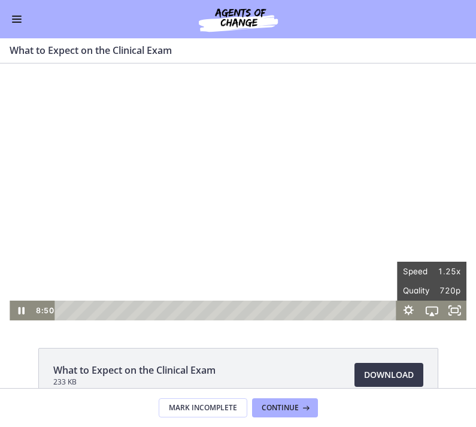
click at [350, 233] on div at bounding box center [238, 192] width 457 height 257
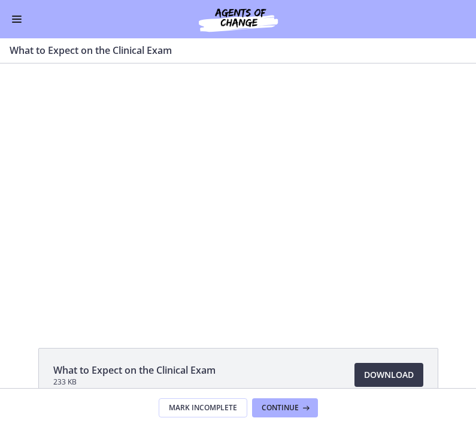
click at [350, 120] on div at bounding box center [238, 192] width 457 height 257
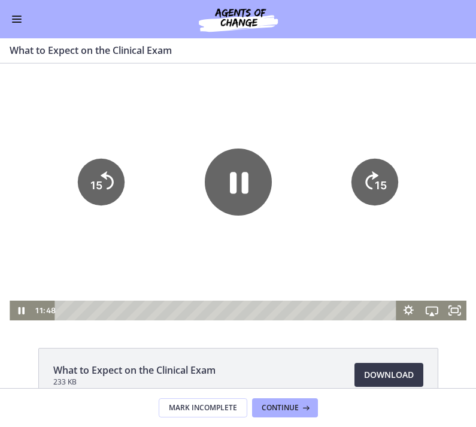
click at [350, 116] on div at bounding box center [238, 192] width 457 height 257
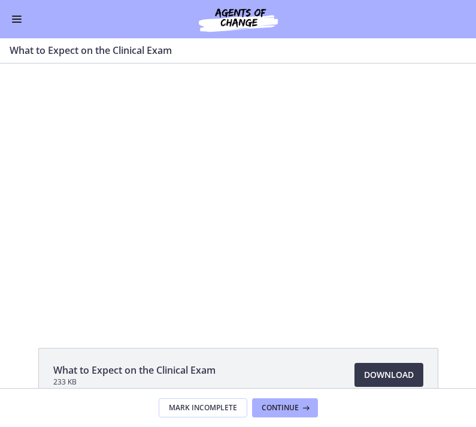
click at [350, 99] on div at bounding box center [238, 192] width 457 height 257
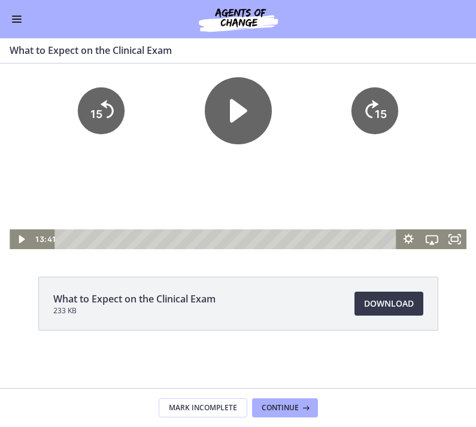
scroll to position [71, 0]
click at [293, 405] on span "Continue" at bounding box center [280, 408] width 37 height 10
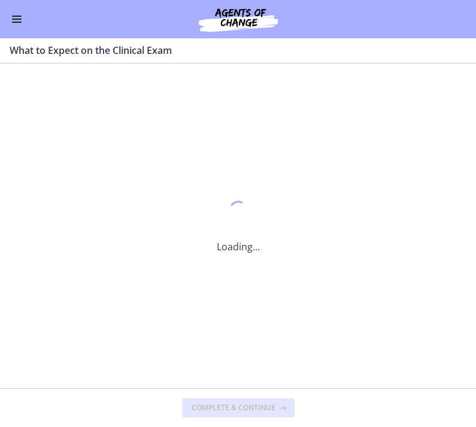
scroll to position [0, 0]
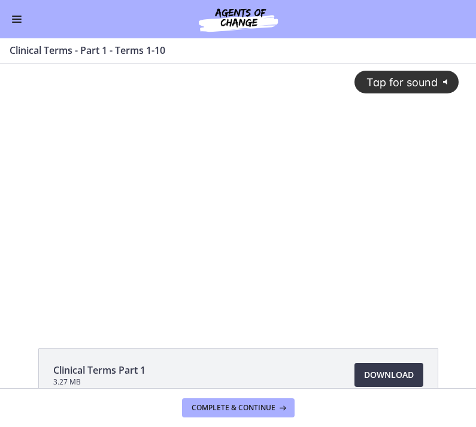
click at [350, 82] on span "Tap for sound" at bounding box center [397, 82] width 82 height 13
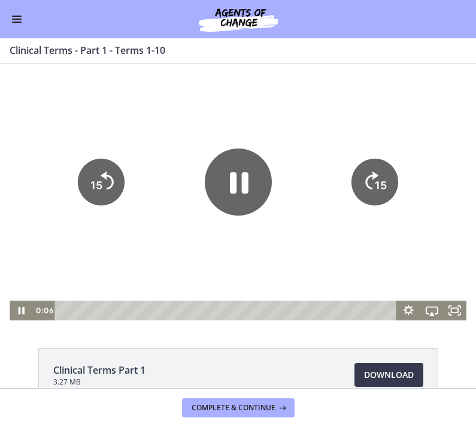
click at [16, 22] on span "Enable menu" at bounding box center [17, 22] width 10 height 1
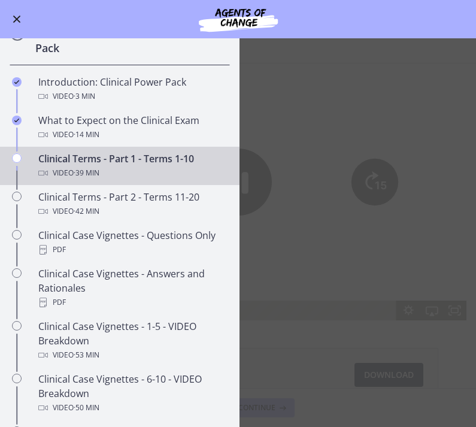
click at [16, 22] on button "Enable menu" at bounding box center [17, 19] width 14 height 14
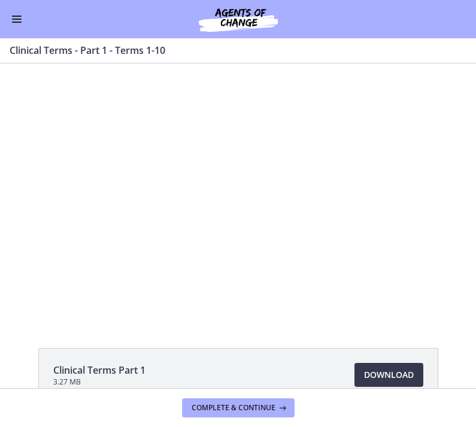
click at [10, 24] on button "Enable menu" at bounding box center [17, 19] width 14 height 14
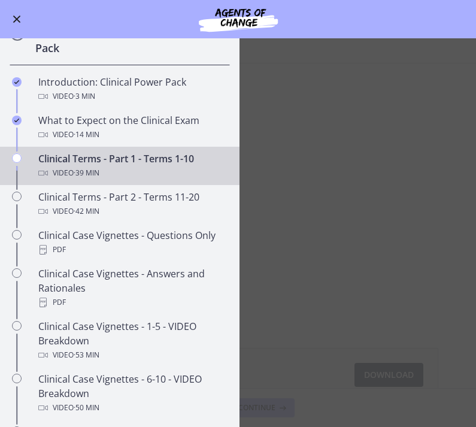
click at [321, 140] on main "Clinical Terms - Part 1 - Terms 1-10 Enable fullscreen Clinical Terms Part 1 3.…" at bounding box center [238, 232] width 476 height 389
click at [14, 17] on span "Enable menu" at bounding box center [17, 20] width 8 height 8
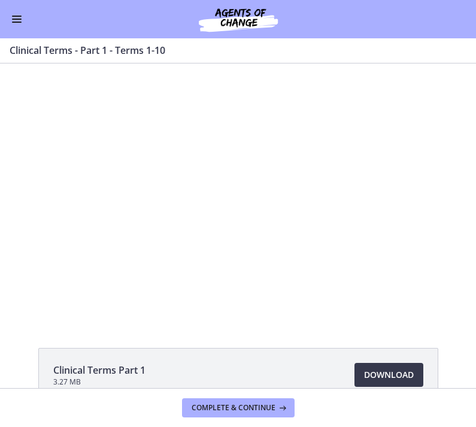
click at [350, 373] on span "Download Opens in a new window" at bounding box center [389, 375] width 50 height 14
click at [156, 170] on div at bounding box center [238, 192] width 457 height 257
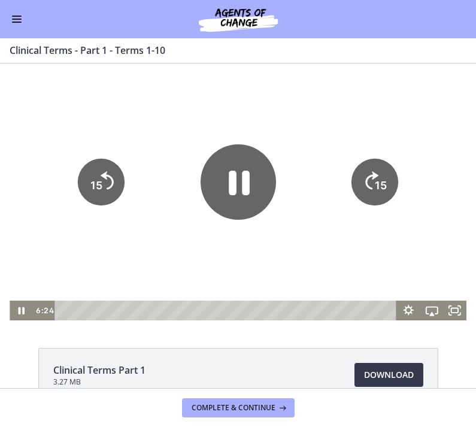
click at [225, 188] on icon "Pause" at bounding box center [239, 182] width 76 height 76
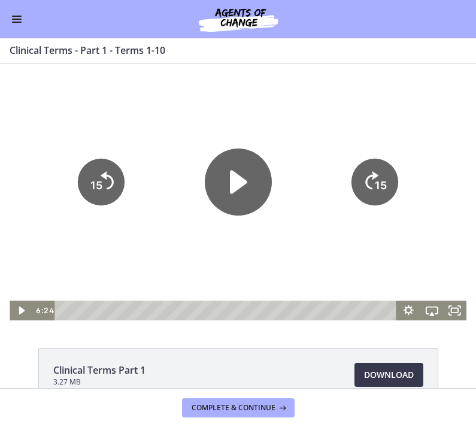
click at [13, 29] on div "Go to Dashboard" at bounding box center [238, 19] width 476 height 38
click at [19, 17] on button "Enable menu" at bounding box center [17, 19] width 14 height 14
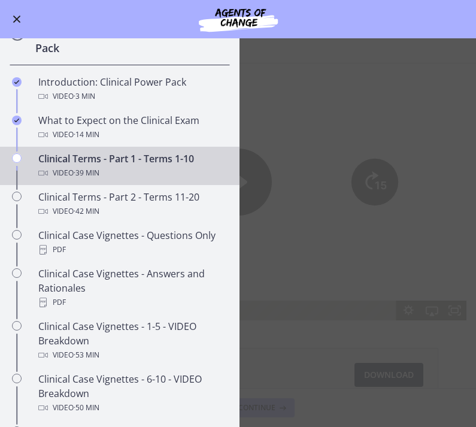
click at [131, 209] on div "Video · 42 min" at bounding box center [131, 211] width 187 height 14
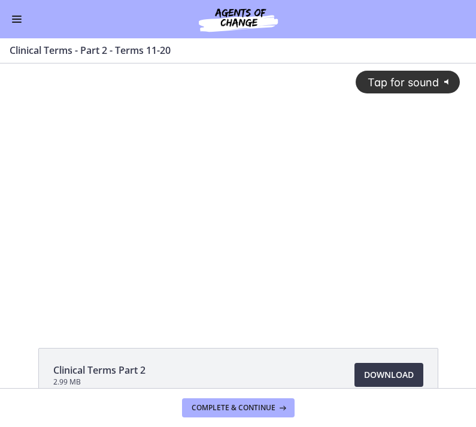
click at [350, 86] on span "Tap for sound" at bounding box center [398, 82] width 82 height 13
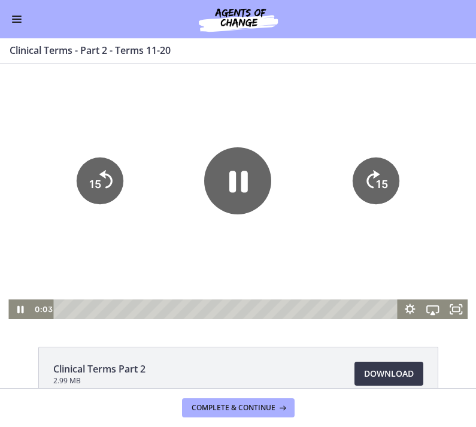
click at [224, 185] on icon "Pause" at bounding box center [237, 180] width 67 height 67
click at [350, 376] on span "Download Opens in a new window" at bounding box center [389, 374] width 50 height 14
click at [16, 25] on button "Enable menu" at bounding box center [17, 19] width 14 height 14
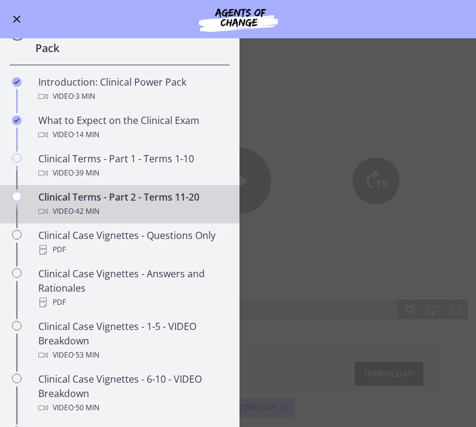
click at [162, 250] on div "PDF" at bounding box center [131, 250] width 187 height 14
